Goal: Task Accomplishment & Management: Use online tool/utility

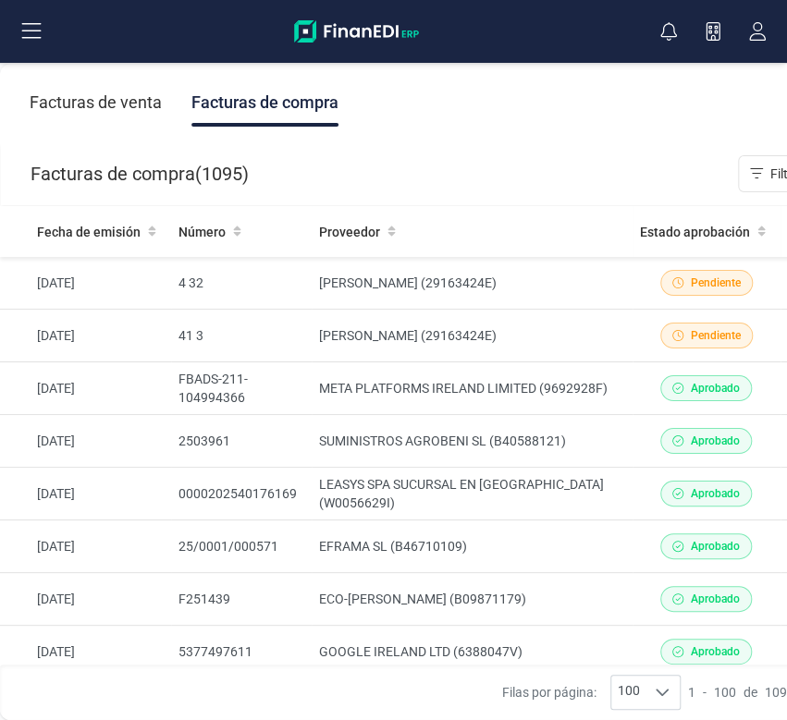
click at [305, 101] on div "Facturas de compra" at bounding box center [264, 103] width 147 height 48
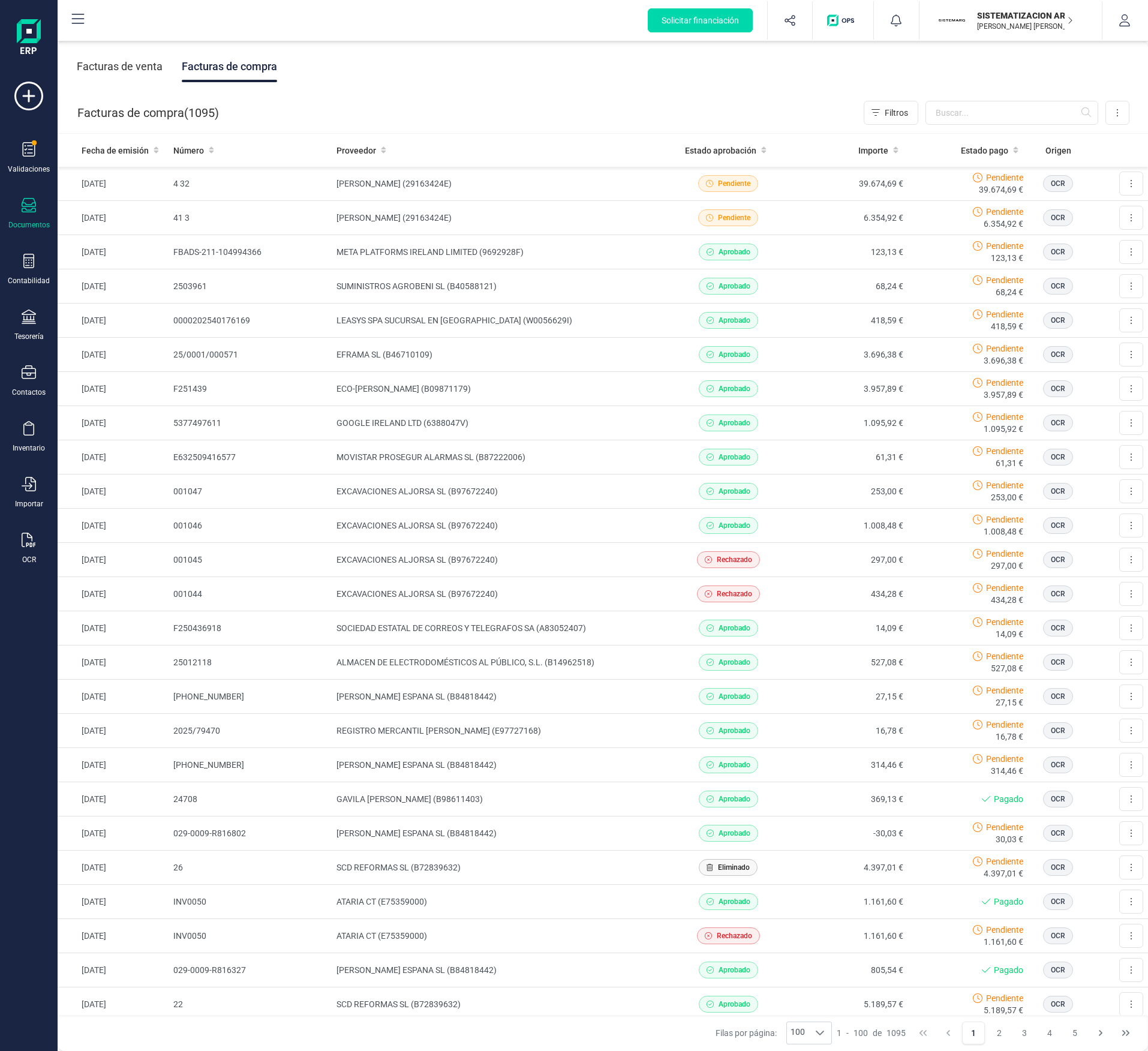
drag, startPoint x: 469, startPoint y: 2, endPoint x: 289, endPoint y: 101, distance: 205.4
click at [289, 101] on div "Facturas de compra ( 1095 ) Filtros Importar Carga masiva (Excel) Factura elect…" at bounding box center [604, 112] width 1091 height 41
click at [510, 110] on input "text" at bounding box center [1012, 112] width 173 height 24
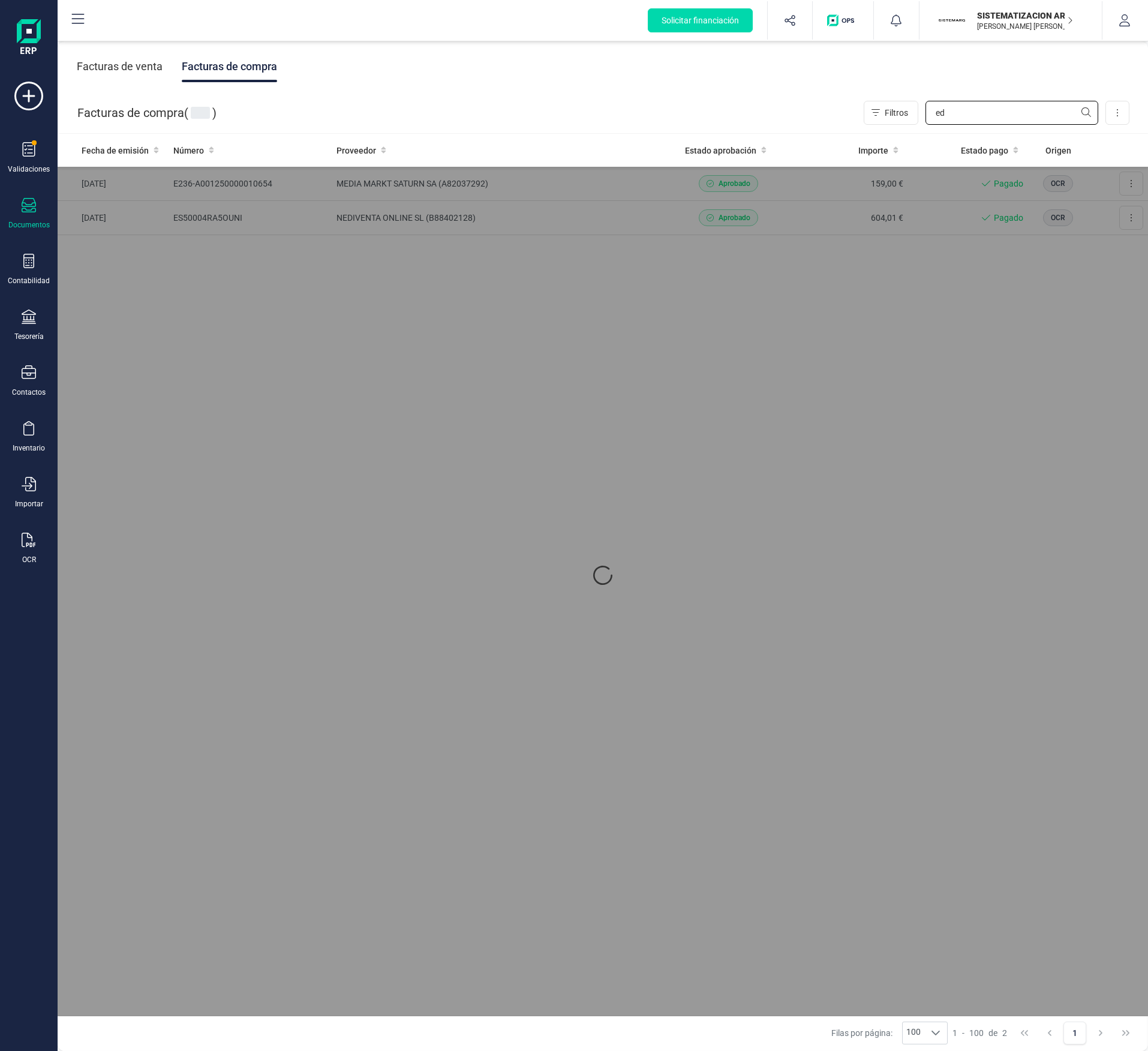
type input "e"
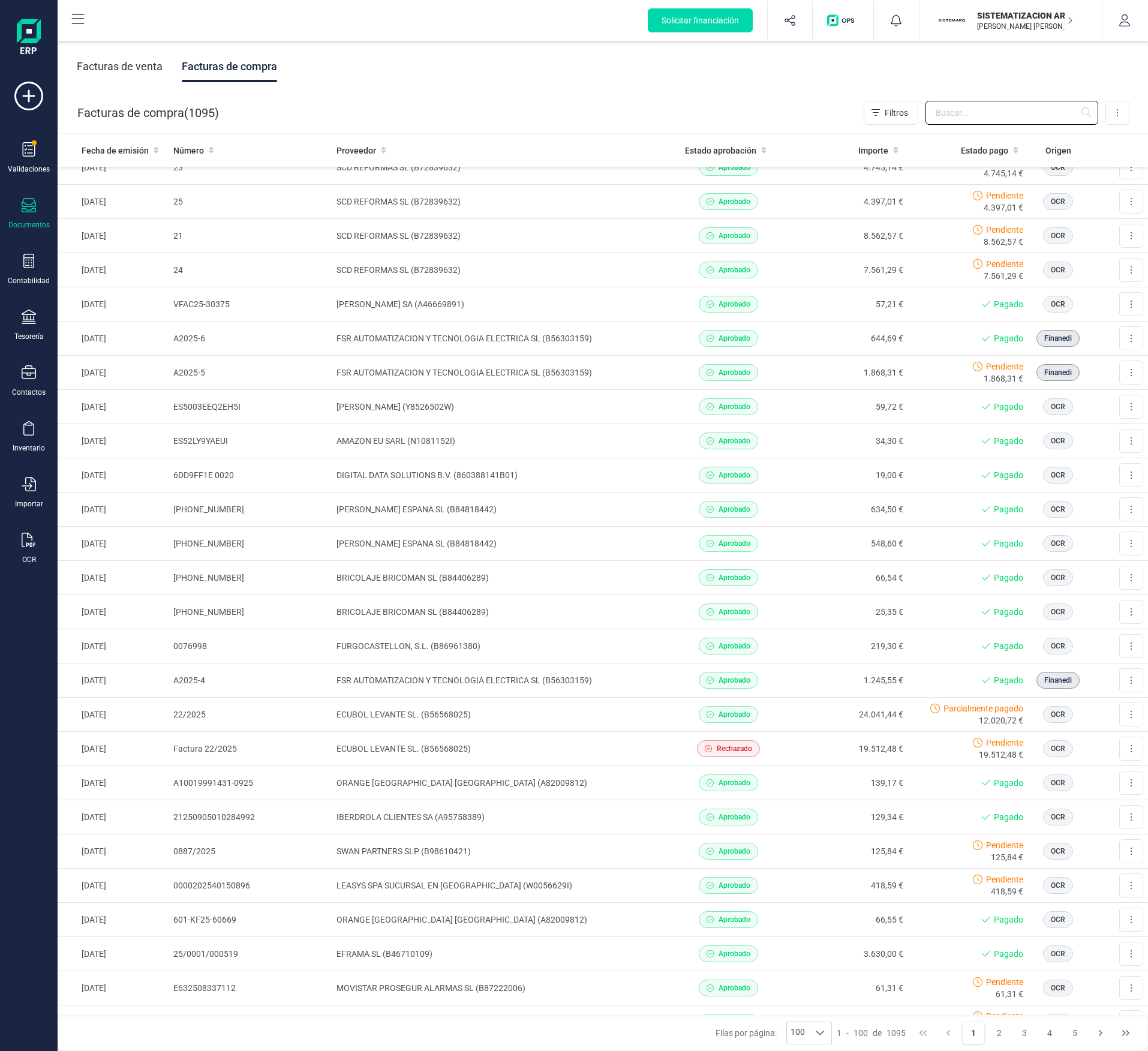
scroll to position [875, 0]
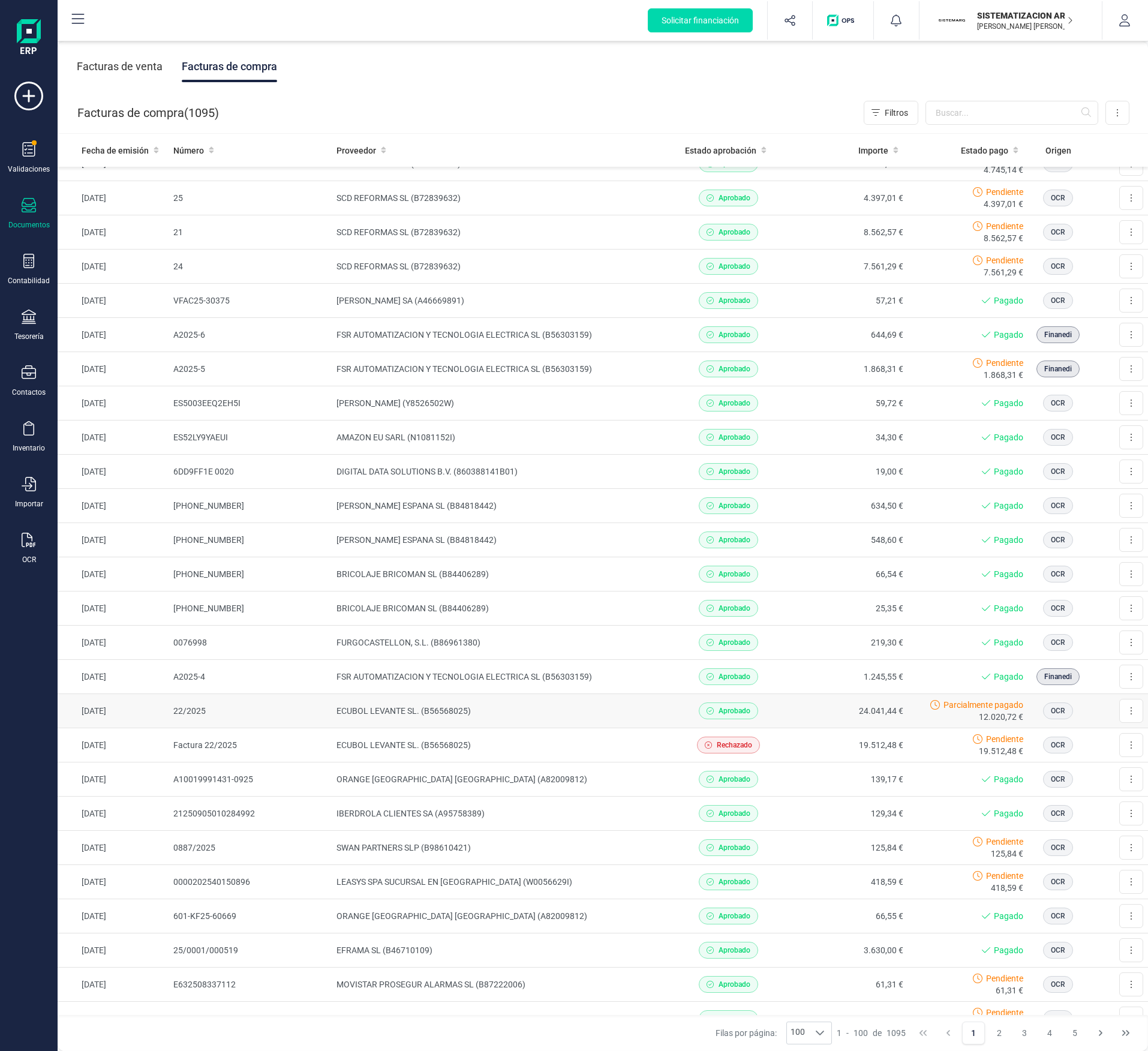
click at [478, 466] on td "ECUBOL LEVANTE SL. (B56568025)" at bounding box center [500, 711] width 337 height 34
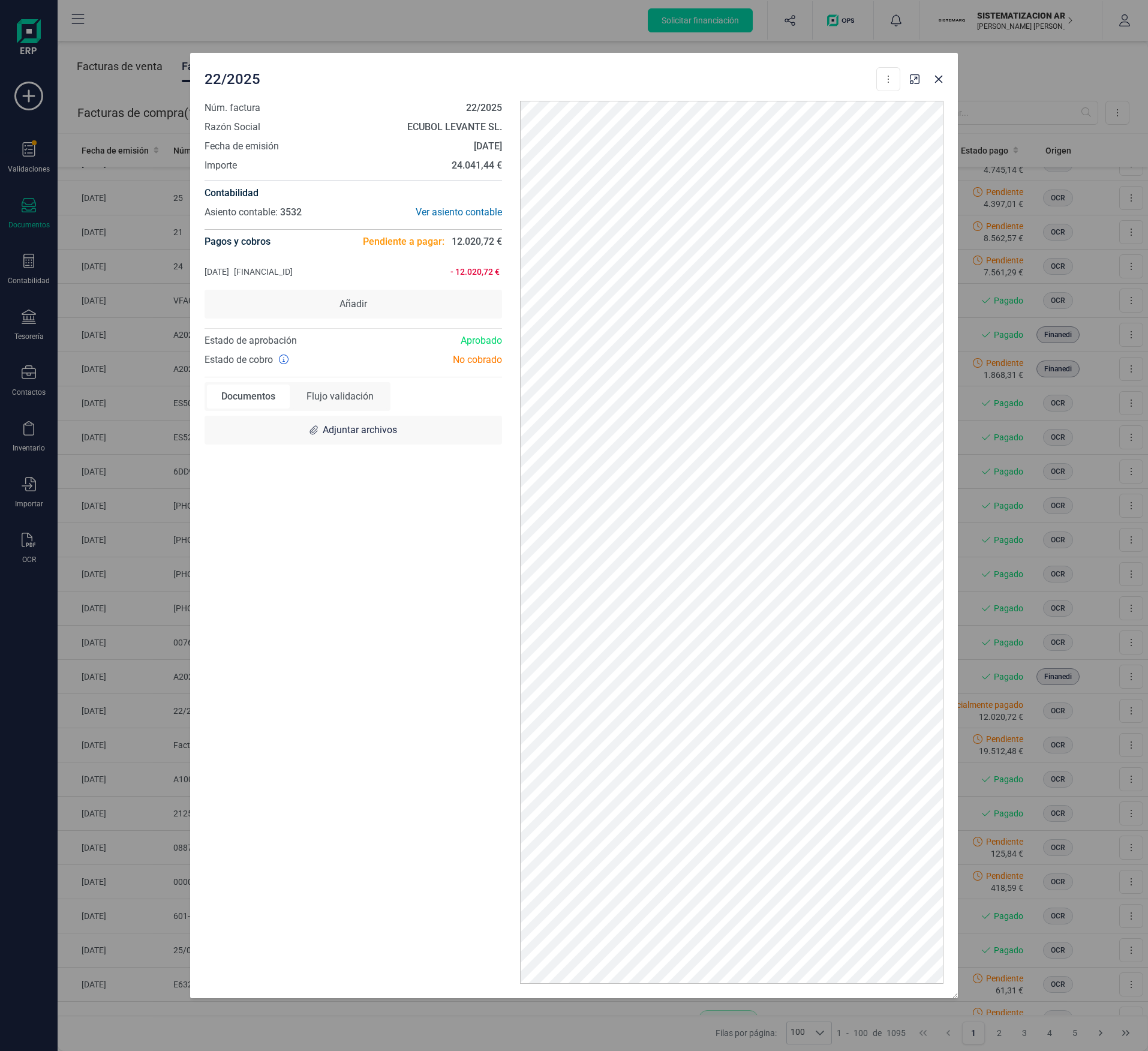
click at [510, 69] on div at bounding box center [927, 75] width 43 height 27
click at [510, 79] on button "Close" at bounding box center [939, 79] width 19 height 19
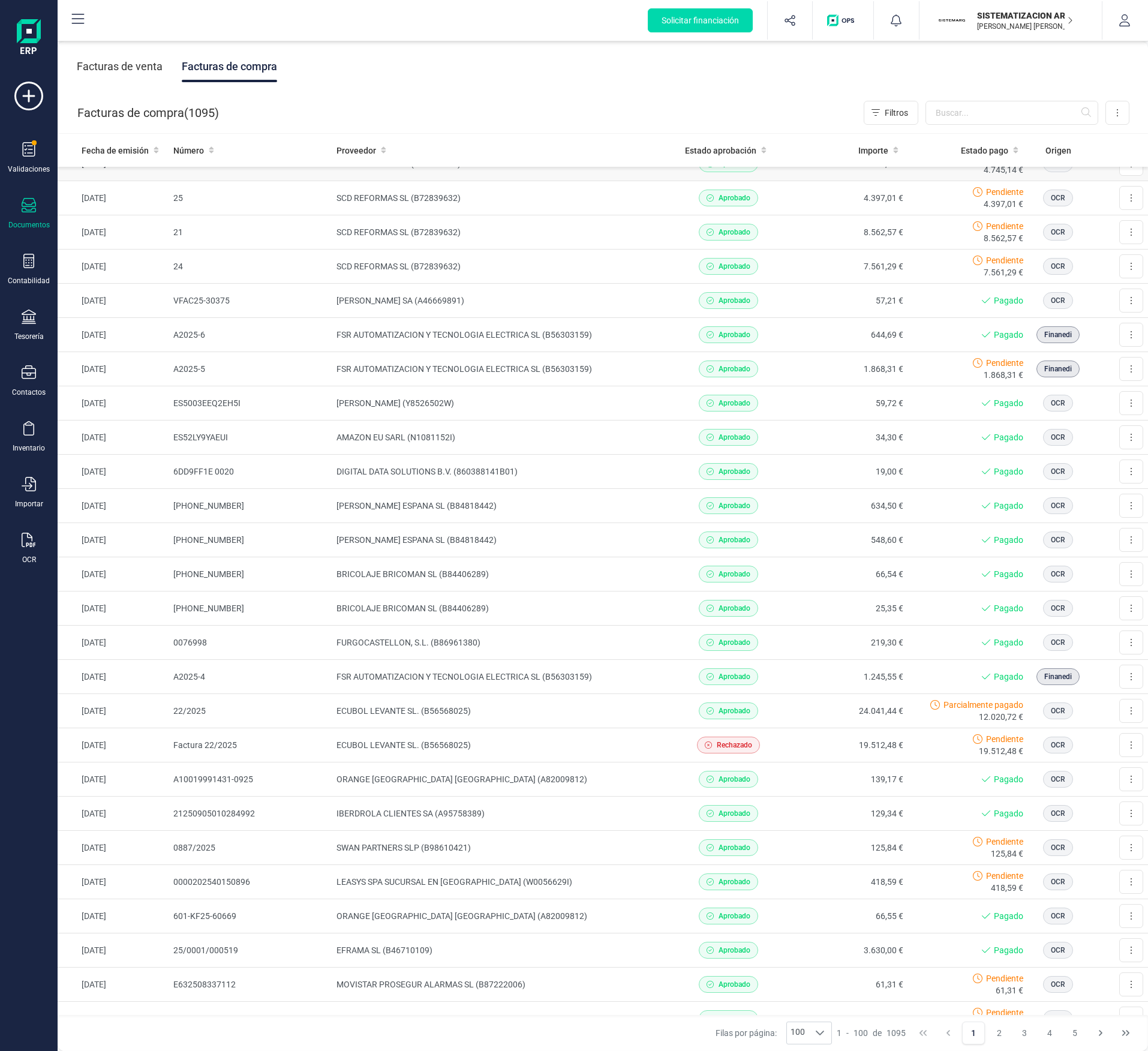
scroll to position [0, 0]
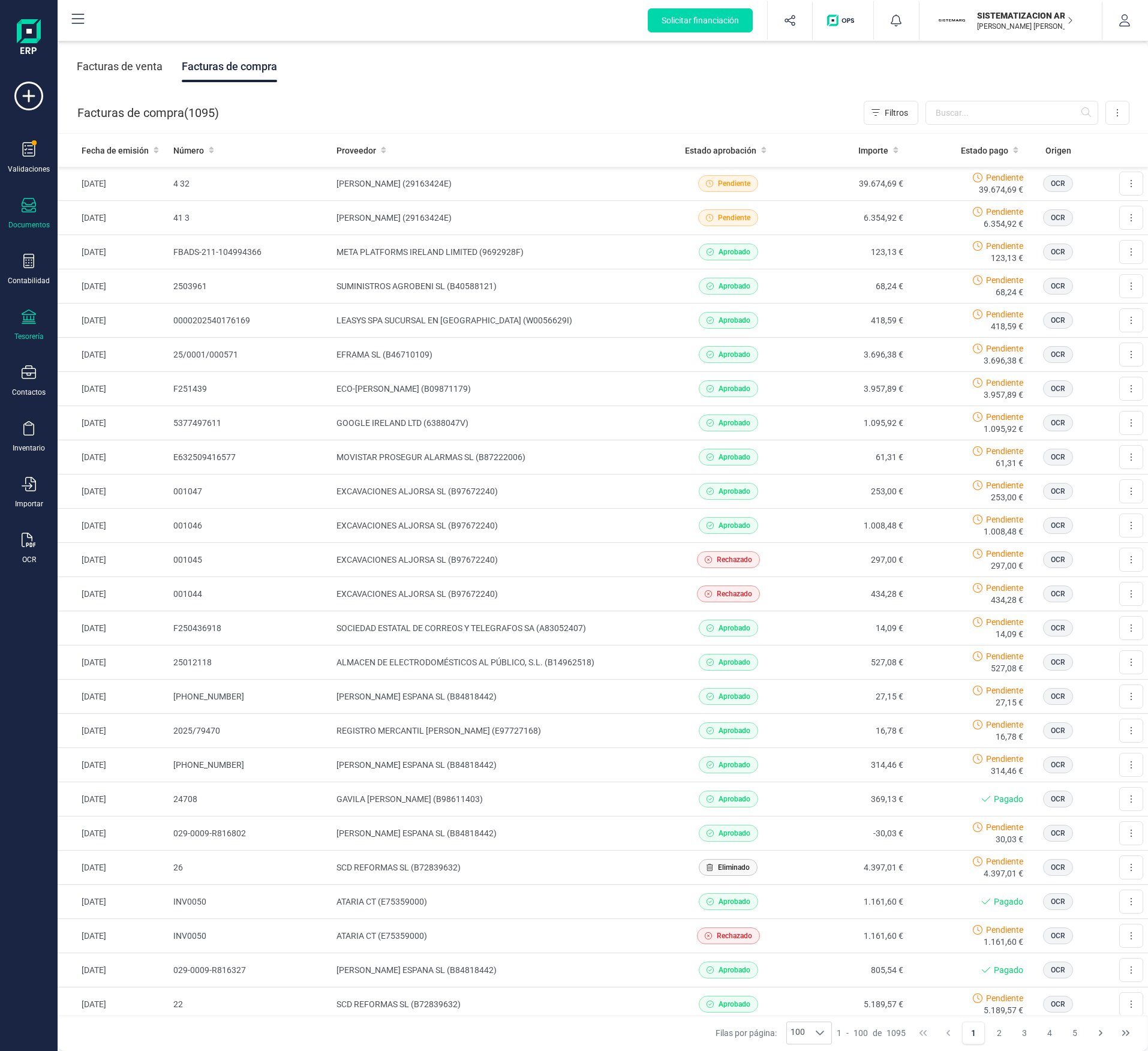
click at [20, 322] on div "Tesorería" at bounding box center [29, 325] width 48 height 32
click at [141, 276] on span "Remesas" at bounding box center [126, 284] width 66 height 14
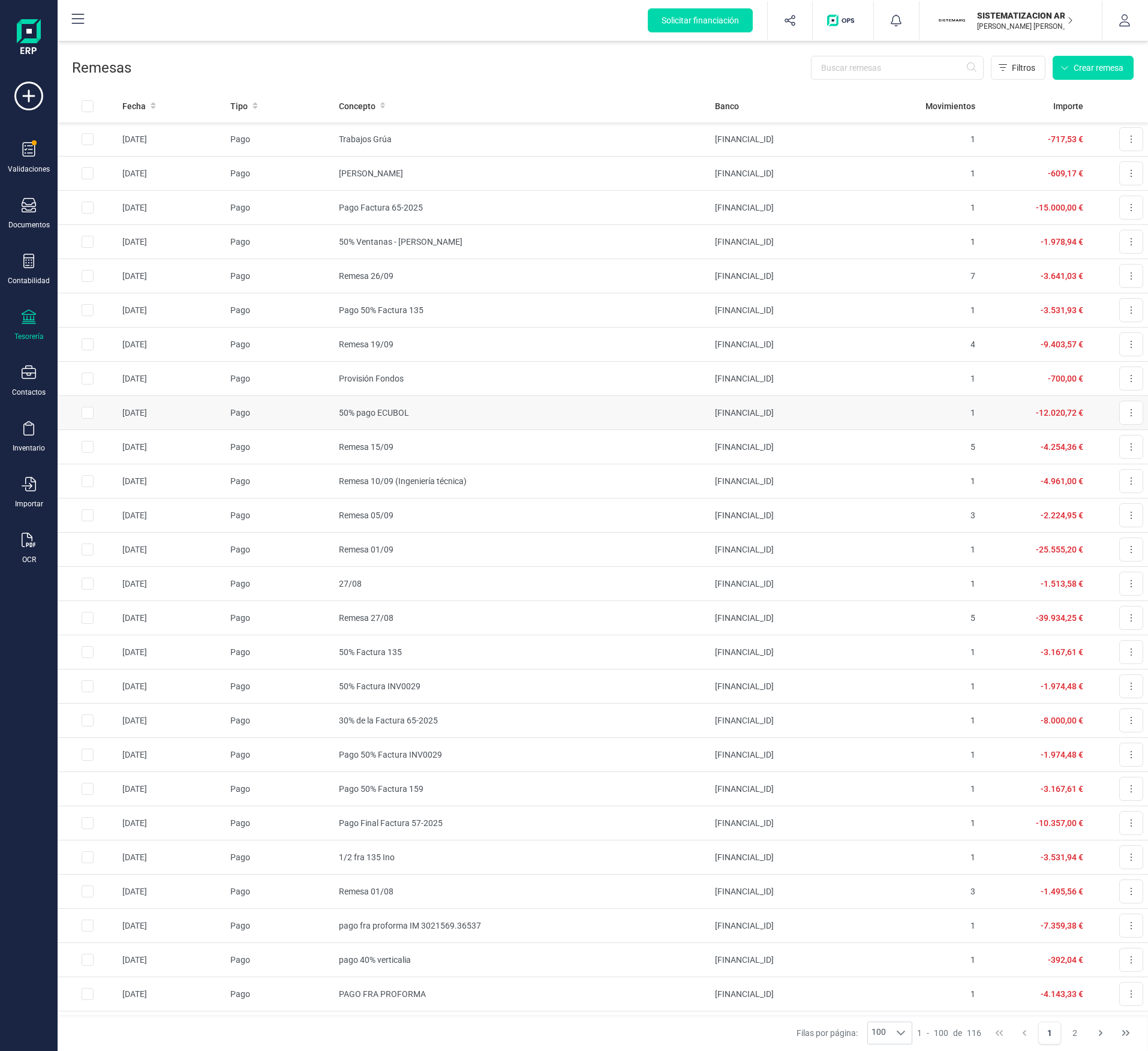
click at [510, 409] on td "1" at bounding box center [925, 413] width 108 height 34
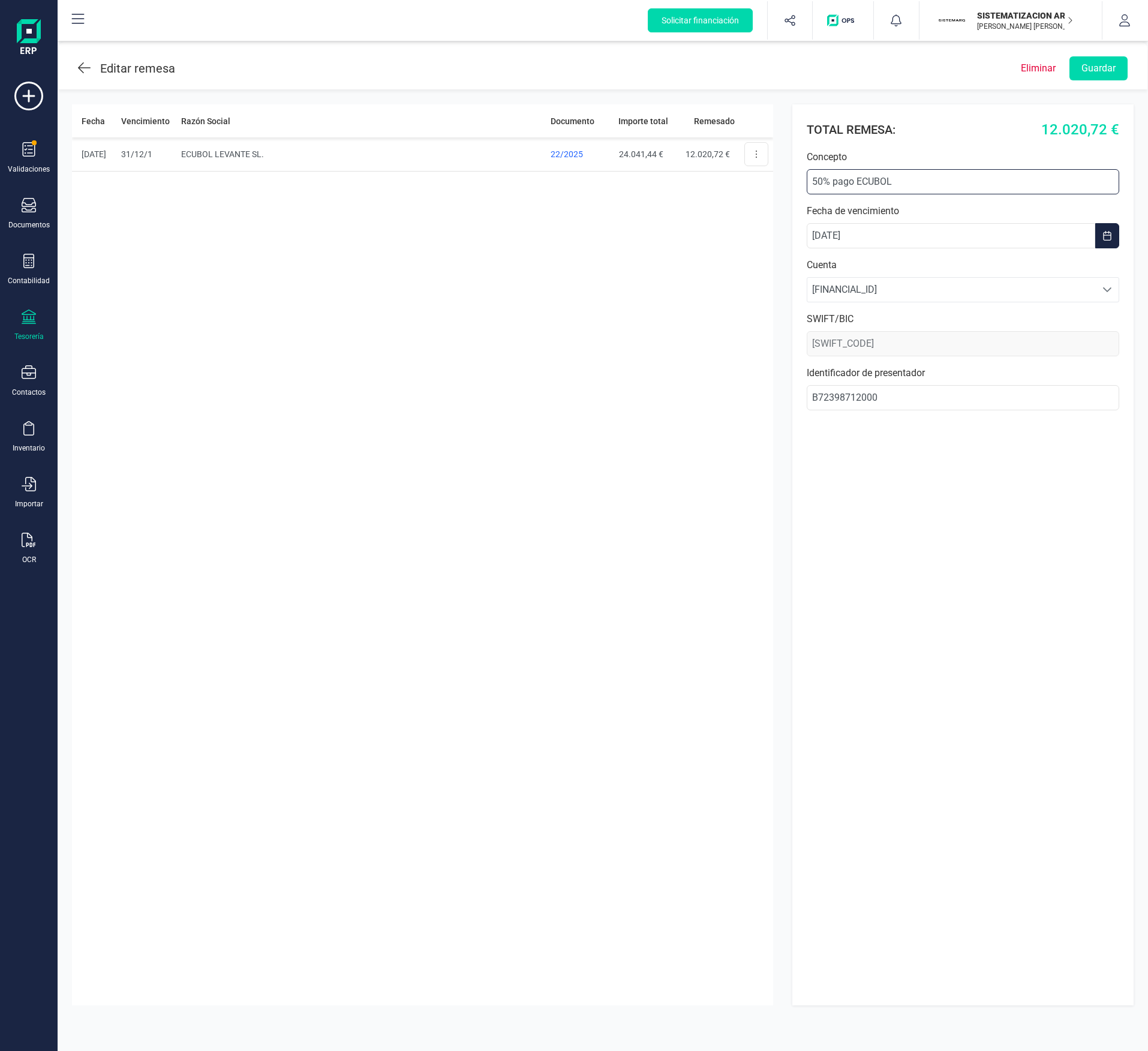
drag, startPoint x: 909, startPoint y: 178, endPoint x: 779, endPoint y: 175, distance: 130.0
click at [510, 175] on div "Fecha Vencimiento Razón Social Documento Importe total Remesado [DATE] 31/12/1 …" at bounding box center [603, 555] width 1091 height 930
click at [68, 69] on header "Editar remesa Eliminar Guardar" at bounding box center [603, 66] width 1090 height 47
click at [86, 64] on icon at bounding box center [84, 67] width 12 height 14
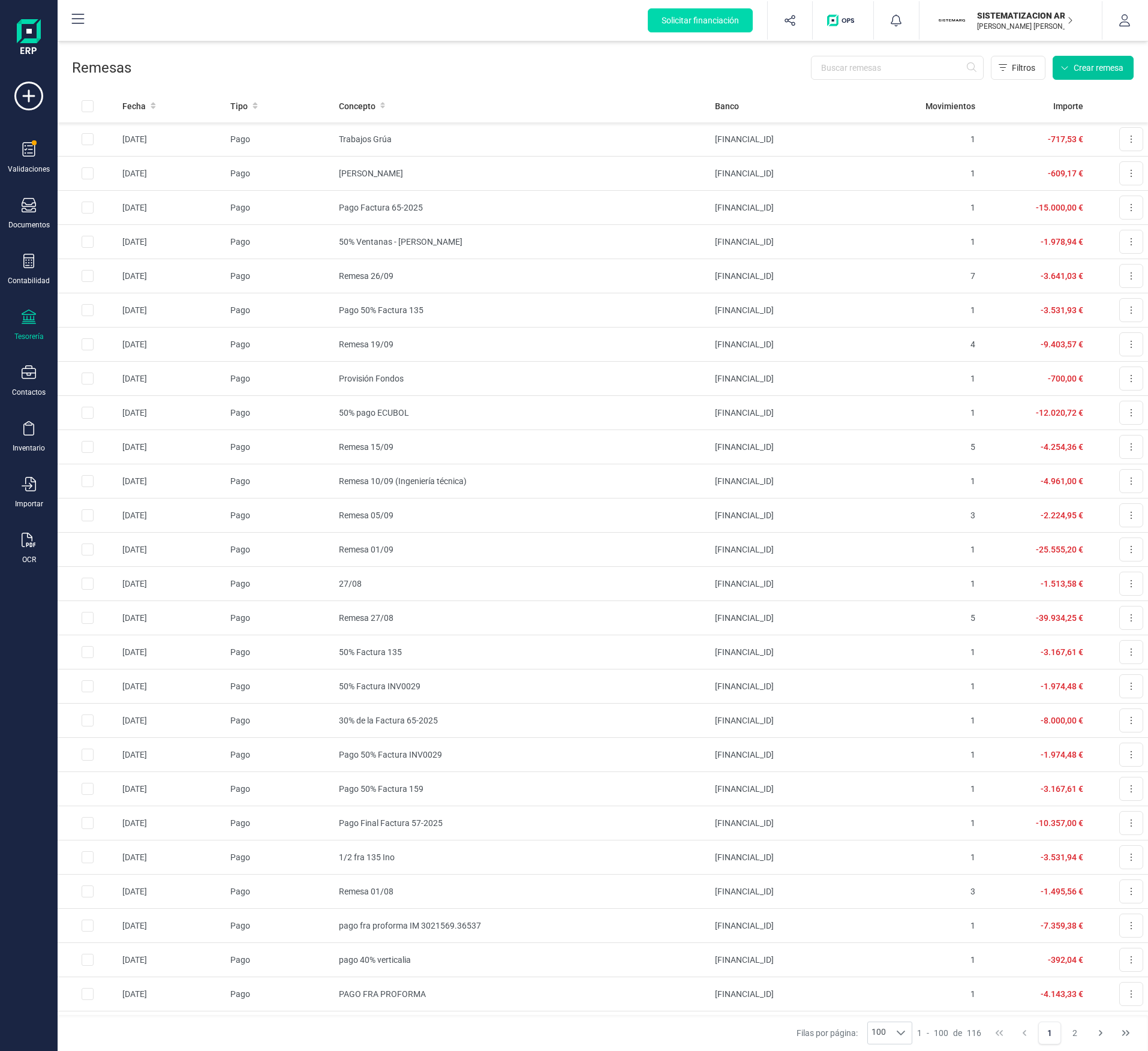
click at [510, 64] on span "Crear remesa" at bounding box center [1099, 67] width 50 height 12
click at [510, 94] on span "Remesas de pago" at bounding box center [1078, 97] width 75 height 14
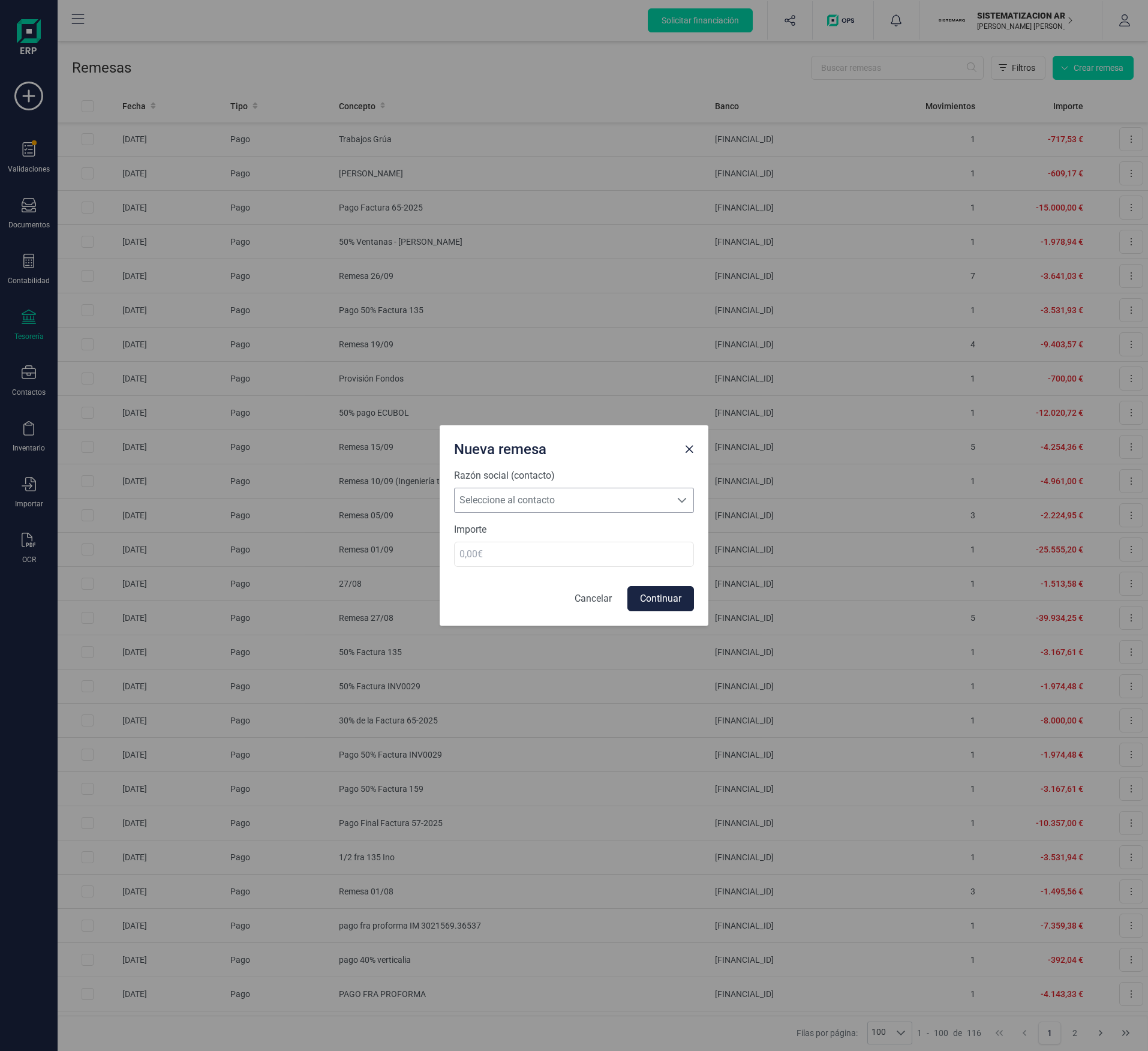
click at [507, 466] on span "Seleccione al contacto" at bounding box center [563, 500] width 216 height 24
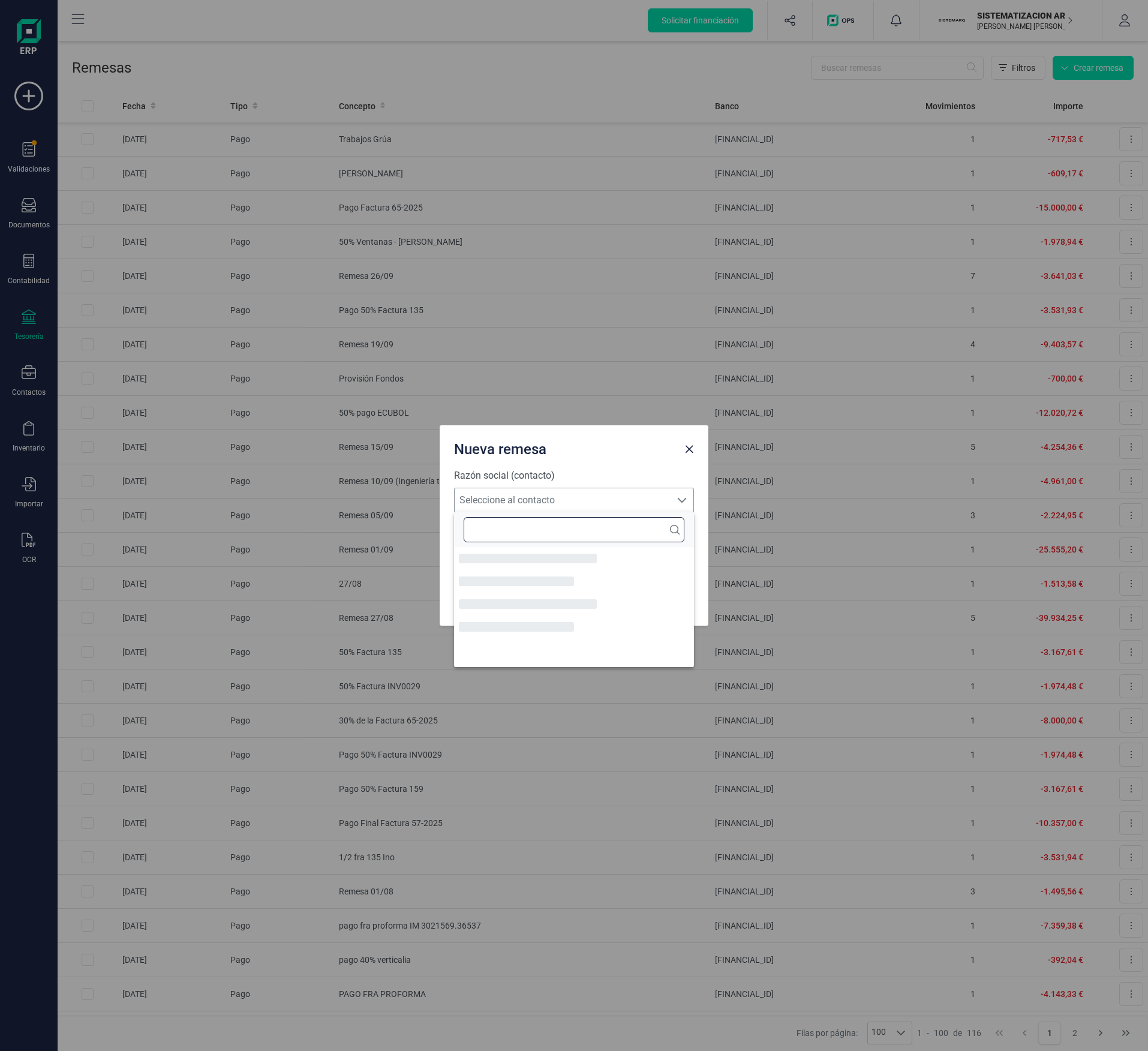
scroll to position [7, 53]
type input "ecu"
click at [510, 466] on li "ECUBOL LEVANTE SL." at bounding box center [574, 563] width 240 height 24
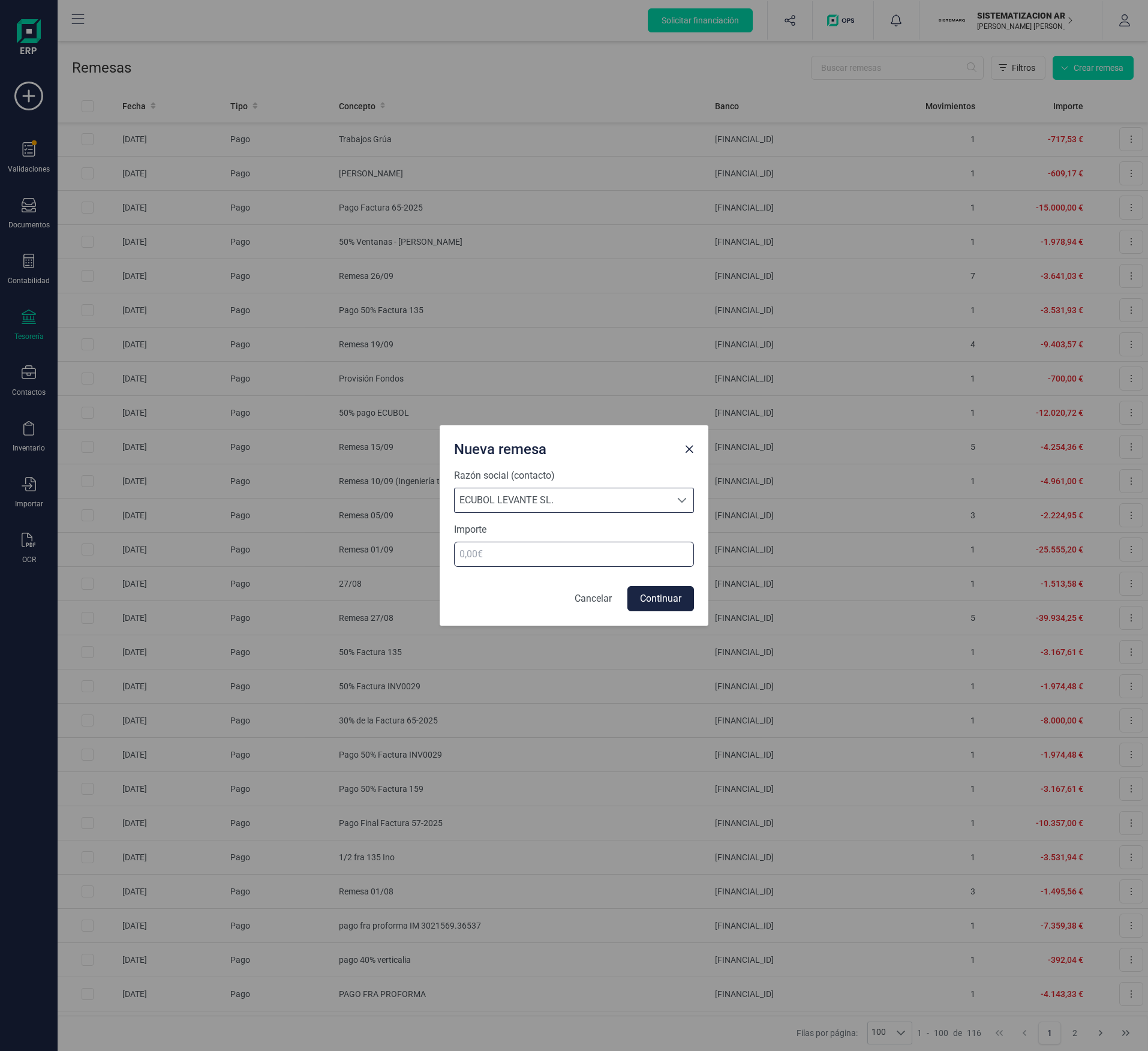
click at [510, 466] on input "number" at bounding box center [574, 554] width 240 height 25
type input "12020.72"
click at [510, 466] on button "Continuar" at bounding box center [661, 598] width 67 height 25
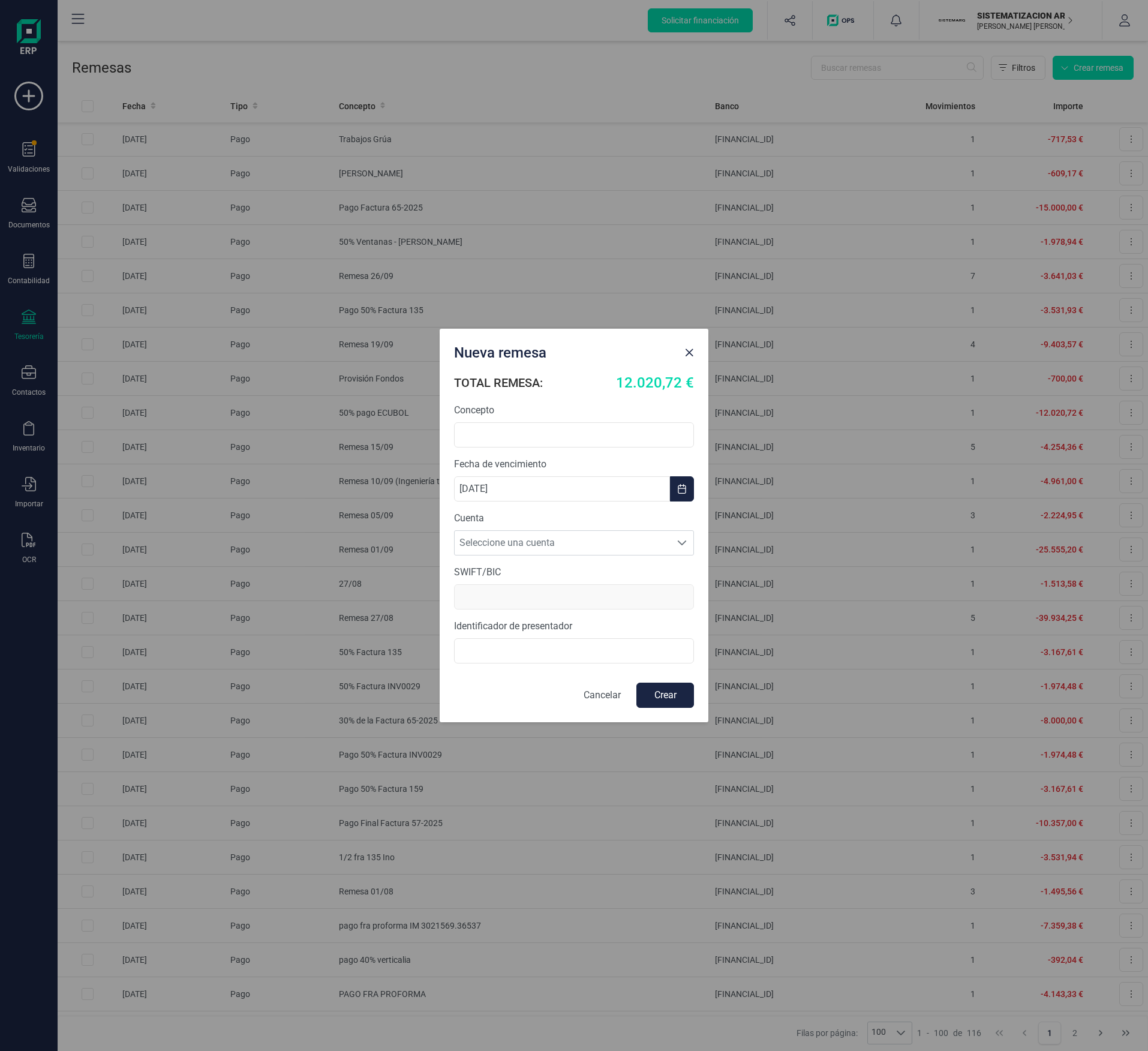
scroll to position [0, 0]
click at [510, 430] on input "text" at bounding box center [574, 435] width 240 height 25
paste input "50% pago ECUBOL"
type input "50% pago ECUBOL"
click at [509, 466] on span "Seleccione una cuenta" at bounding box center [563, 542] width 216 height 24
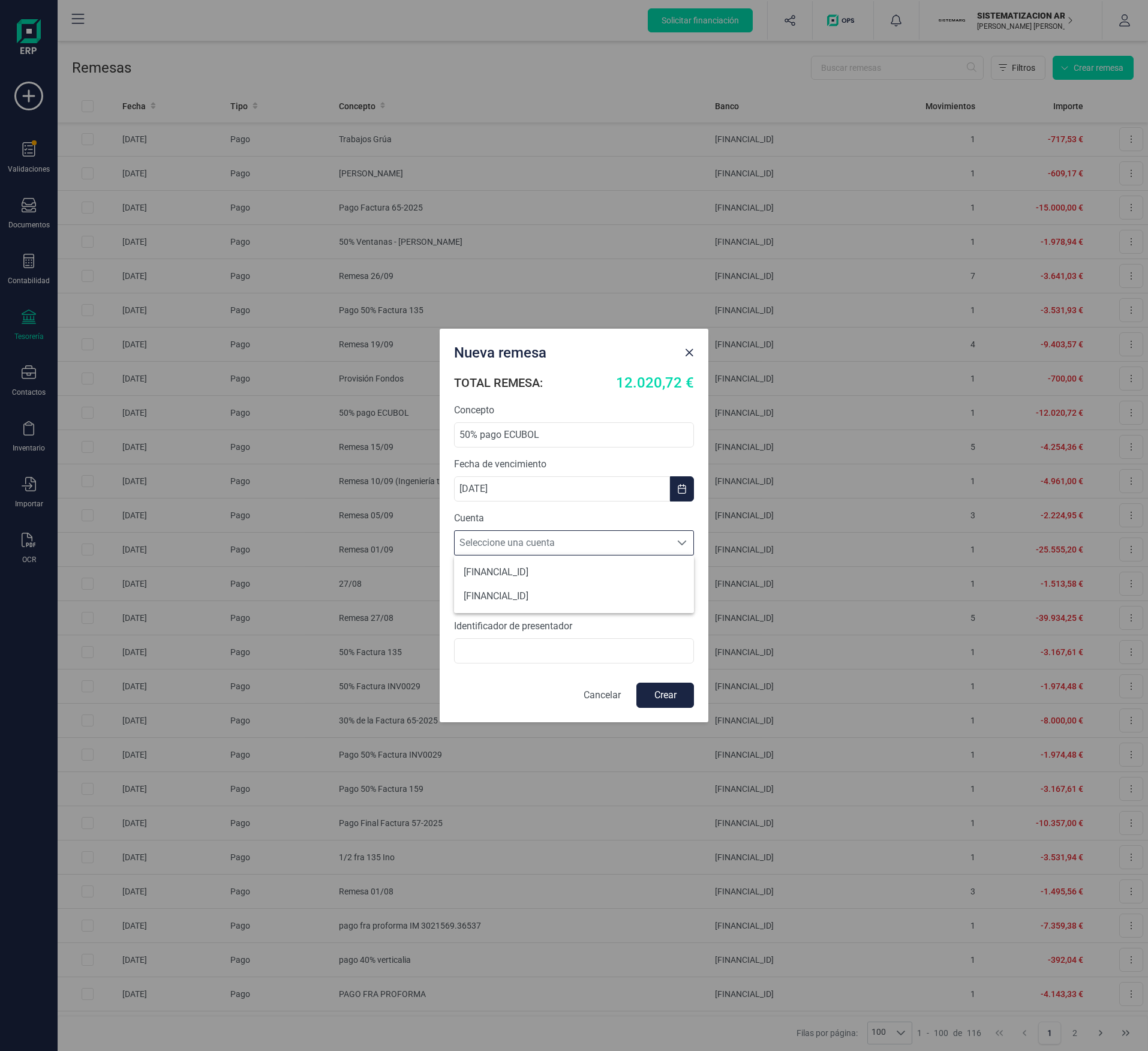
scroll to position [7, 53]
click at [510, 466] on li "[FINANCIAL_ID]" at bounding box center [574, 572] width 240 height 24
type input "[SWIFT_CODE]"
type input "B72398712000"
click at [510, 466] on button "Crear" at bounding box center [665, 695] width 58 height 25
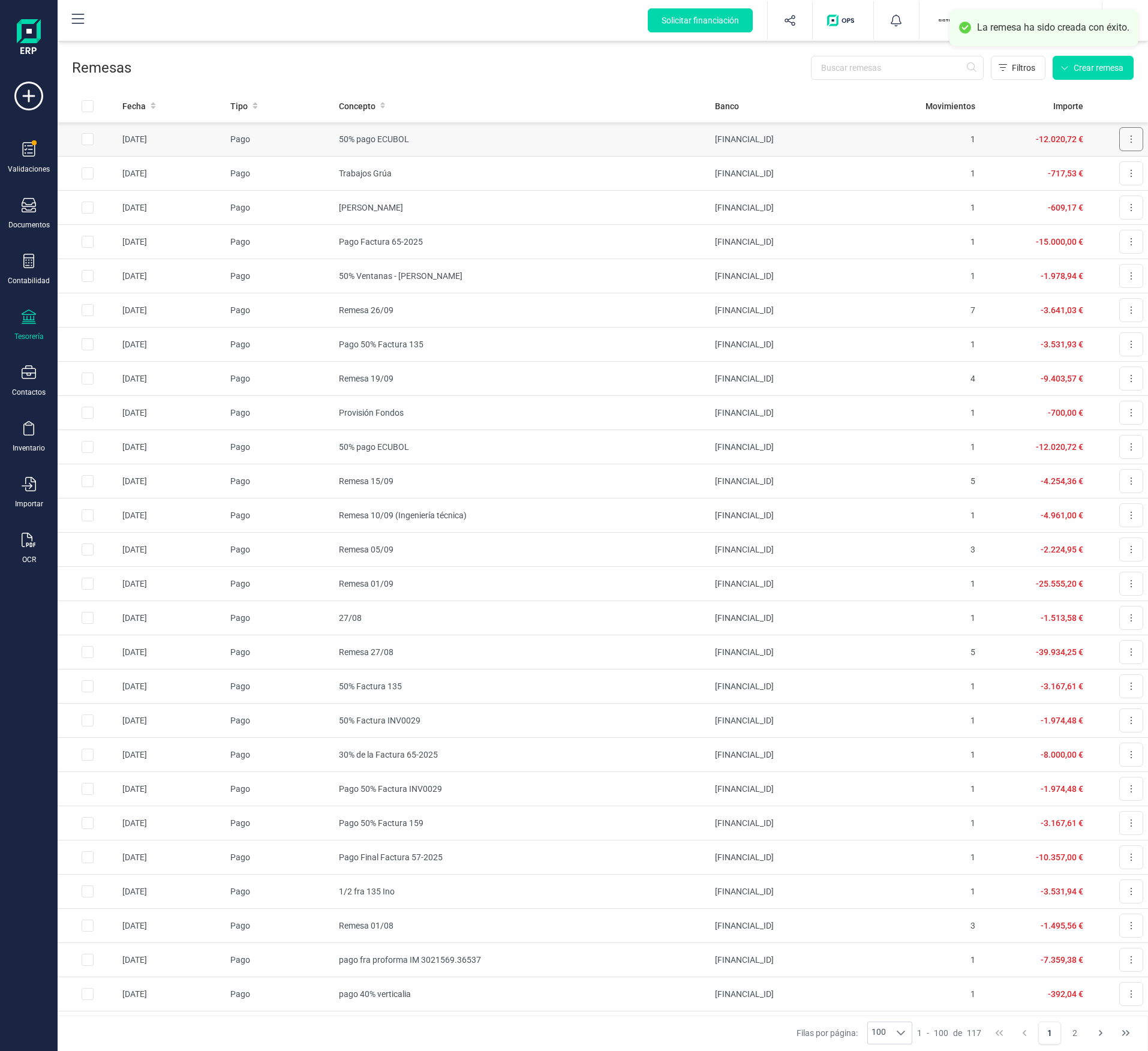
click at [510, 139] on button at bounding box center [1131, 139] width 24 height 24
click at [510, 160] on button "Descargar SEPA" at bounding box center [1097, 168] width 92 height 24
